Goal: Task Accomplishment & Management: Manage account settings

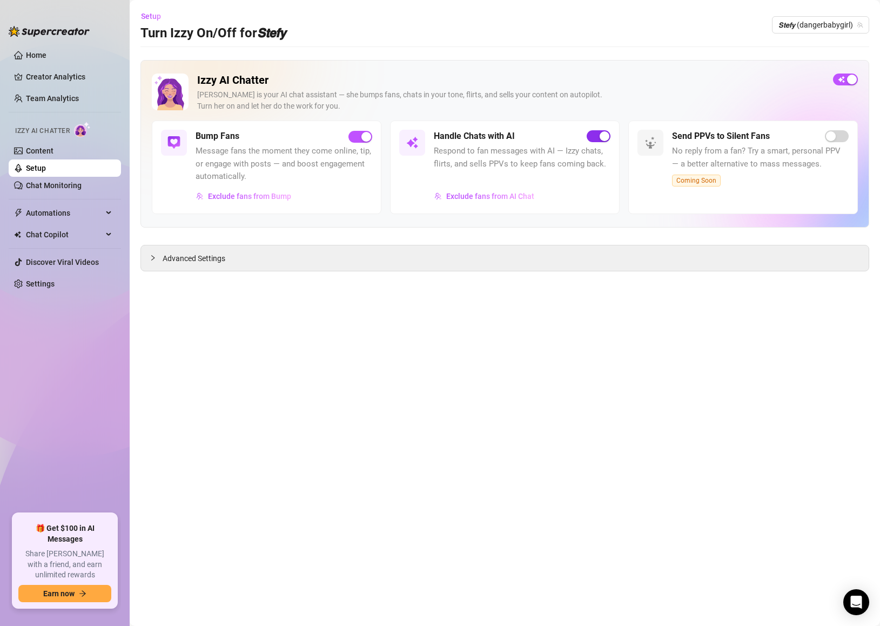
click at [597, 141] on span "button" at bounding box center [599, 136] width 24 height 12
click at [806, 23] on span "𝙎𝙩𝙚𝙛𝙮 (dangerbabygirl)" at bounding box center [820, 25] width 84 height 16
click at [799, 68] on span "𝙎𝙩𝙚𝙛𝙮" at bounding box center [791, 65] width 17 height 12
click at [604, 138] on div "button" at bounding box center [605, 136] width 10 height 10
click at [804, 27] on span "𝙎𝙩𝙚𝙛𝙮 (stefysclub)" at bounding box center [829, 25] width 68 height 16
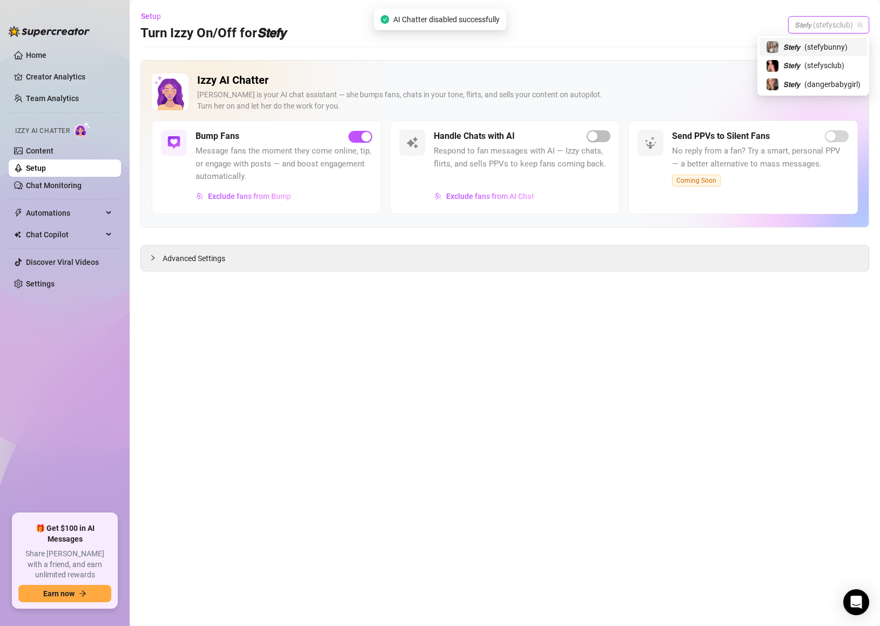
click at [818, 48] on span "( stefybunny )" at bounding box center [825, 47] width 43 height 12
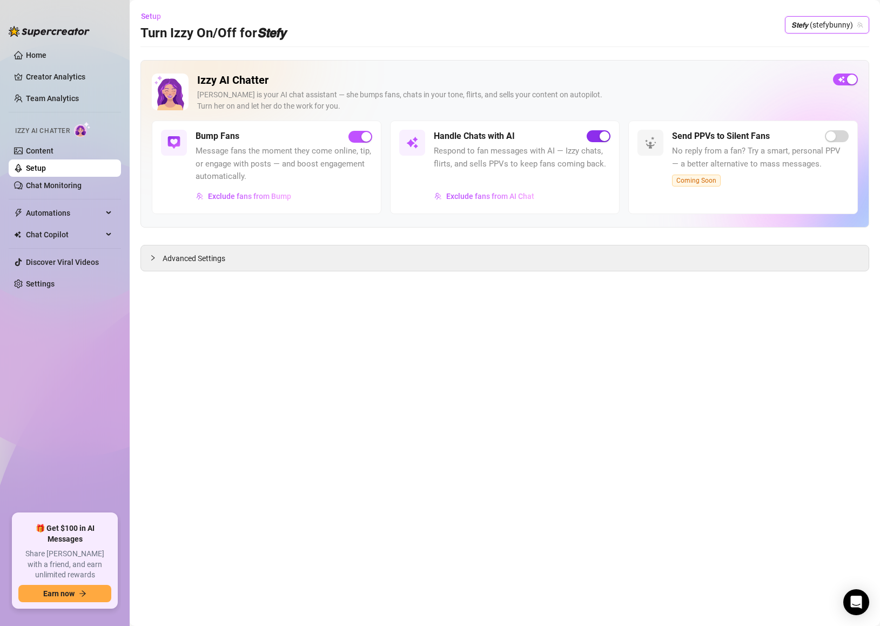
click at [601, 136] on div "button" at bounding box center [605, 136] width 10 height 10
click at [364, 132] on div "button" at bounding box center [366, 137] width 10 height 10
click at [796, 43] on main "Setup Turn Izzy On/Off for 𝙎𝙩𝙚𝙛𝙮 𝙎𝙩𝙚𝙛𝙮 (stefybunny) Izzy AI Chatter [PERSON_NAM…" at bounding box center [505, 313] width 750 height 626
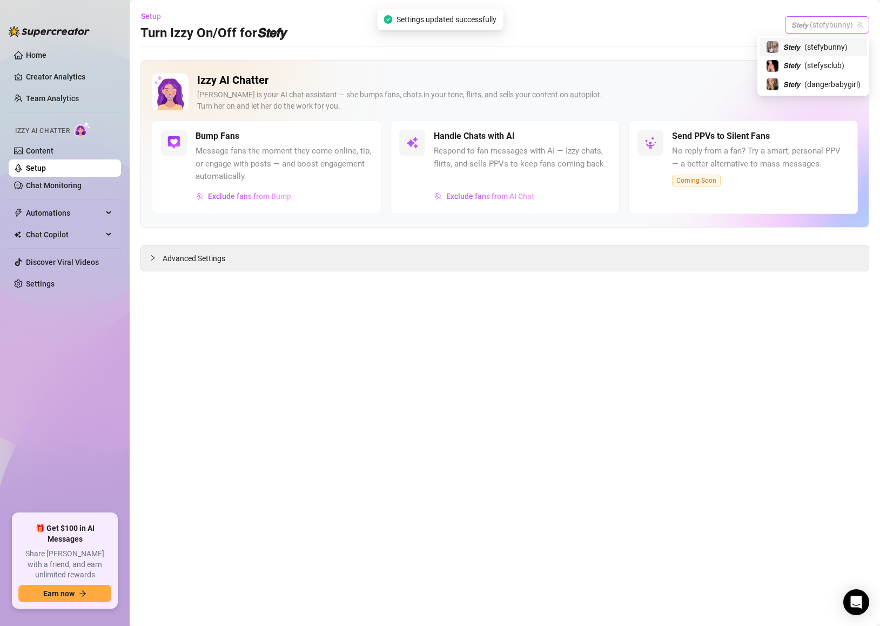
click at [802, 28] on span "𝙎𝙩𝙚𝙛𝙮 (stefybunny)" at bounding box center [826, 25] width 71 height 16
click at [793, 63] on span "𝙎𝙩𝙚𝙛𝙮" at bounding box center [791, 65] width 17 height 12
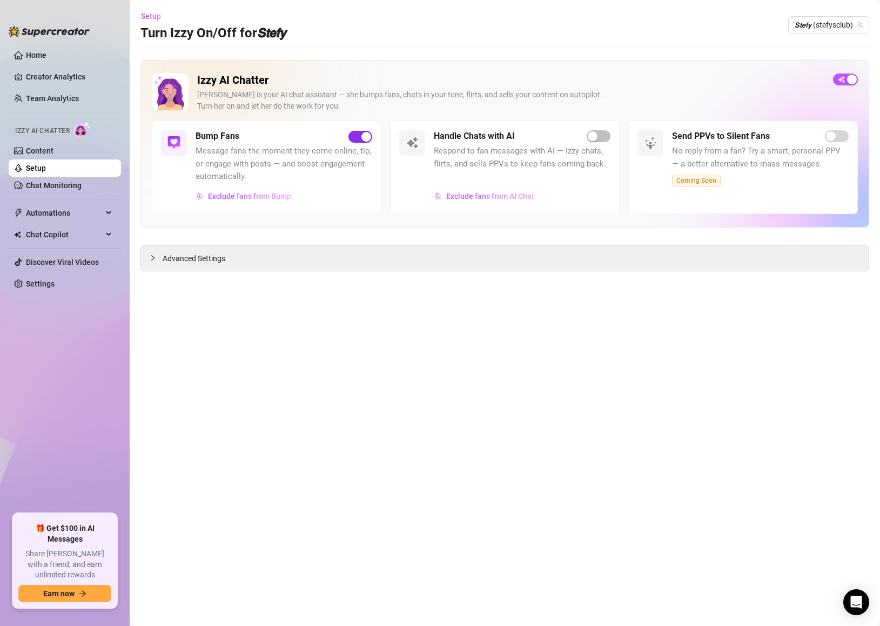
drag, startPoint x: 542, startPoint y: 80, endPoint x: 367, endPoint y: 133, distance: 183.0
click at [541, 80] on h2 "Izzy AI Chatter" at bounding box center [510, 80] width 627 height 14
click at [821, 26] on span "𝙎𝙩𝙚𝙛𝙮 (stefysclub)" at bounding box center [829, 25] width 68 height 16
click at [807, 85] on span "( dangerbabygirl )" at bounding box center [832, 84] width 56 height 12
click at [363, 141] on div "button" at bounding box center [366, 137] width 10 height 10
